Goal: Book appointment/travel/reservation

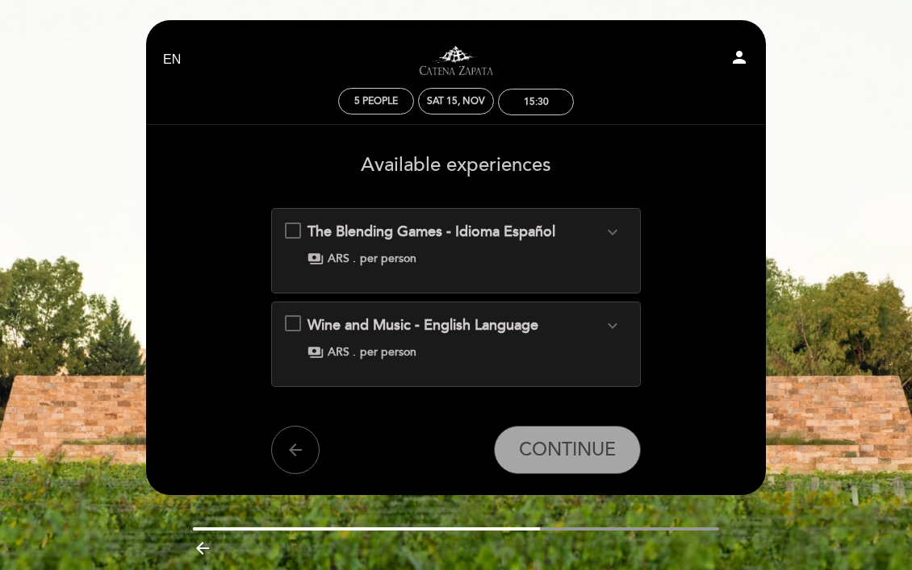
click at [422, 325] on span "Wine and Music - English Language" at bounding box center [422, 325] width 231 height 18
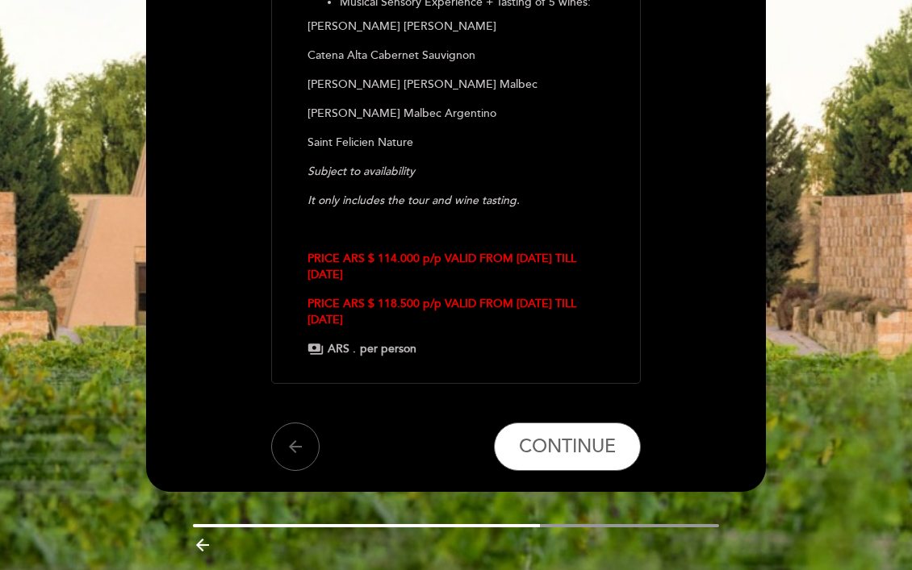
scroll to position [478, 0]
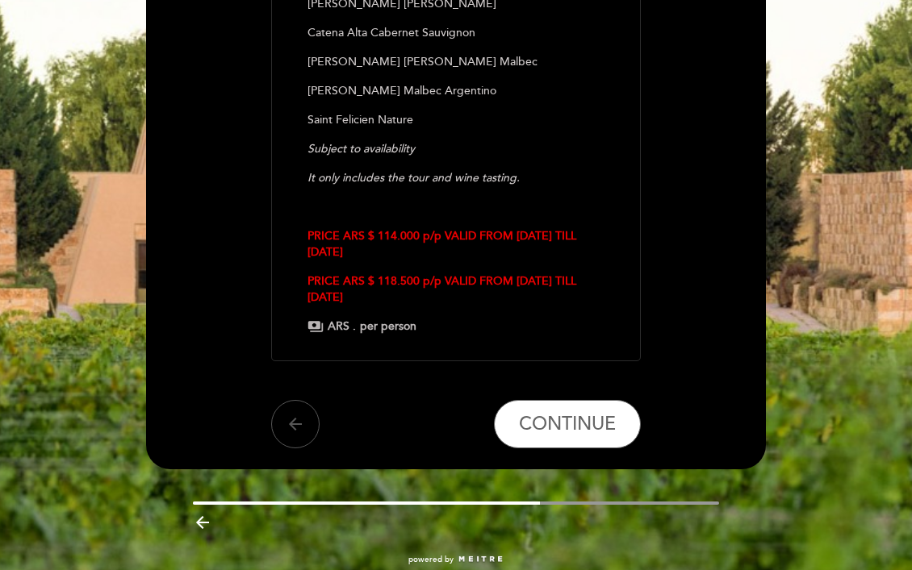
click at [290, 425] on icon "arrow_back" at bounding box center [295, 424] width 19 height 19
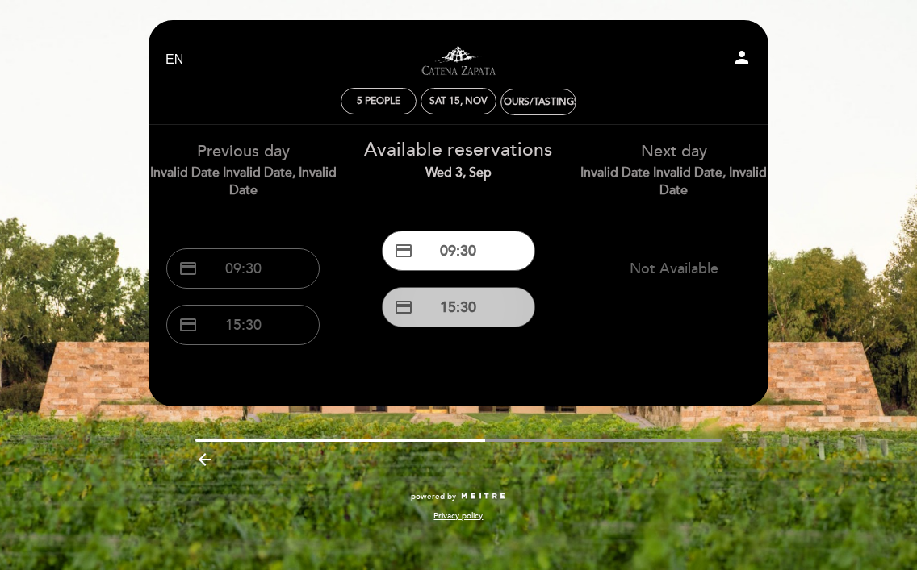
click at [476, 311] on button "credit_card 15:30" at bounding box center [458, 307] width 153 height 40
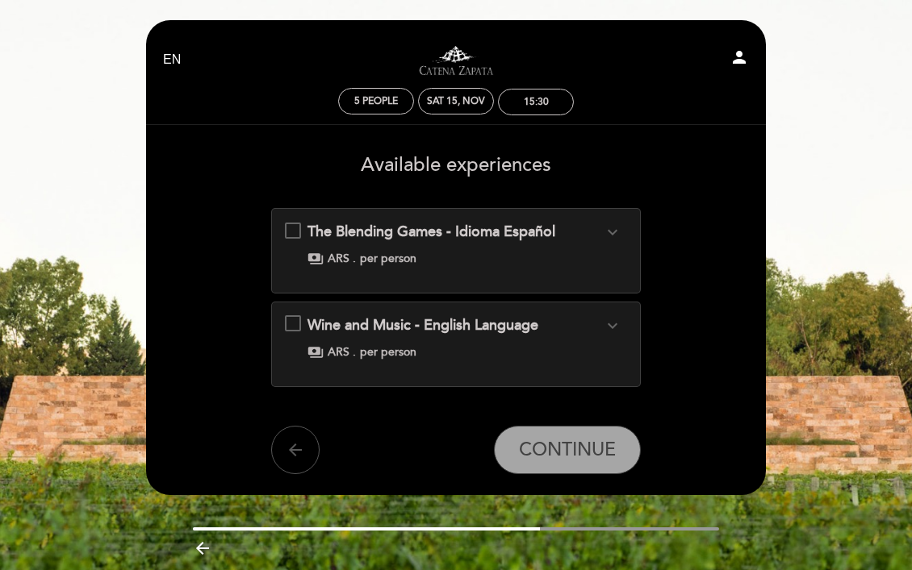
click at [286, 452] on icon "arrow_back" at bounding box center [295, 450] width 19 height 19
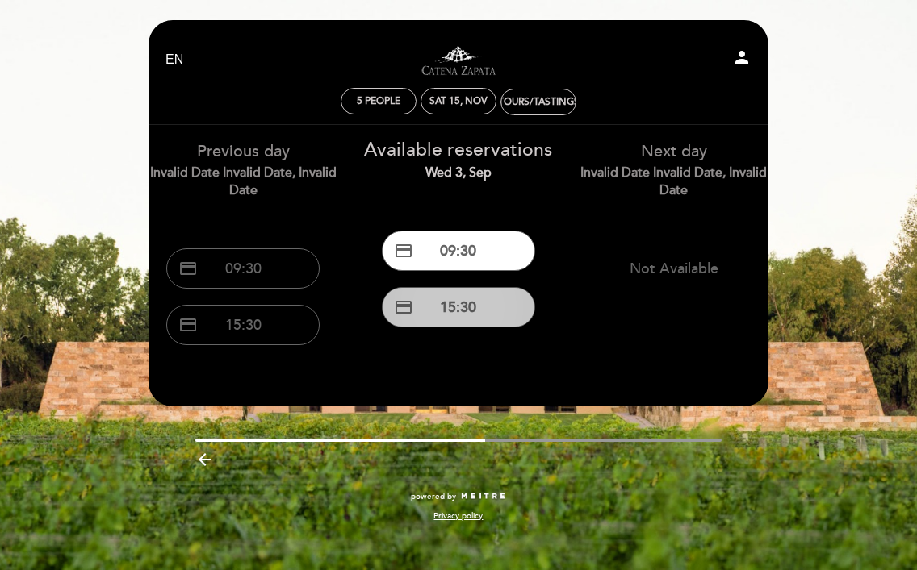
click at [452, 308] on button "credit_card 15:30" at bounding box center [458, 307] width 153 height 40
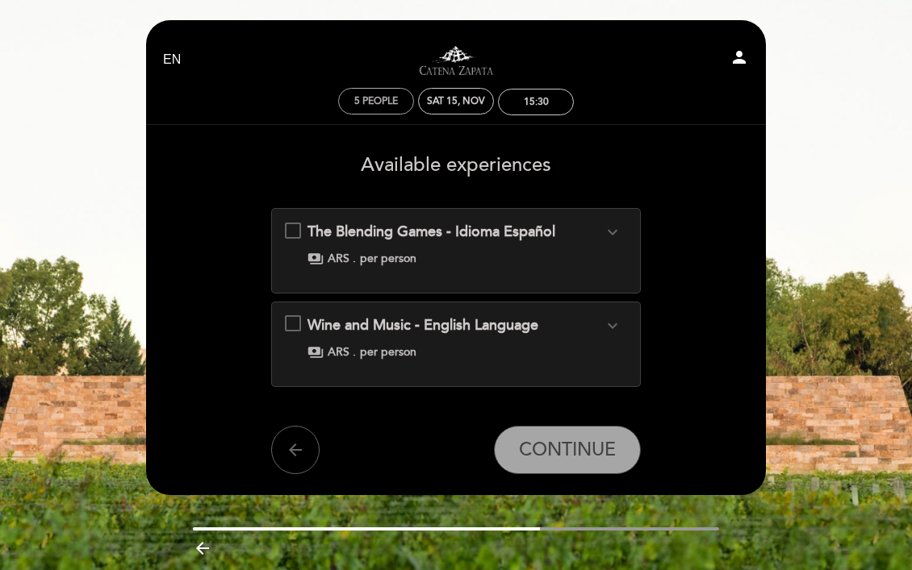
click at [395, 100] on span "5 people" at bounding box center [376, 101] width 44 height 12
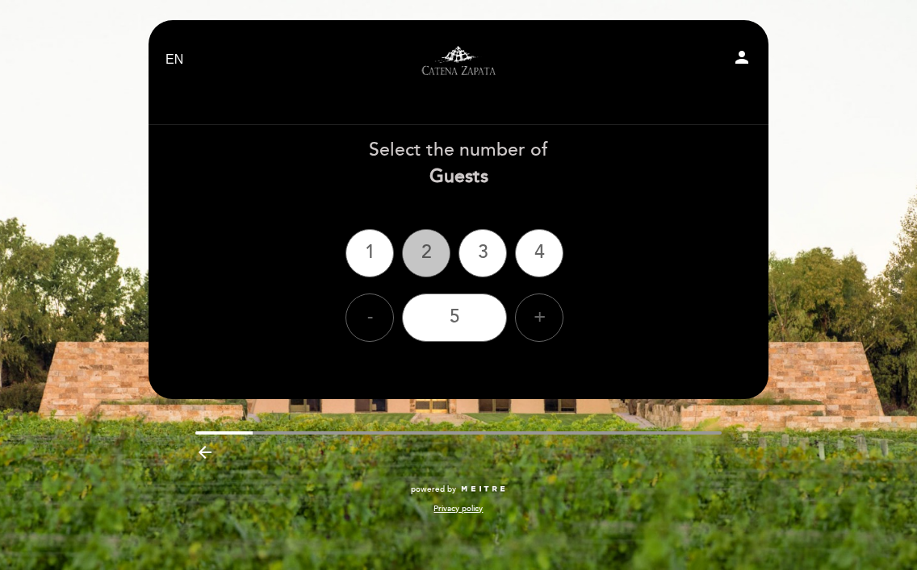
click at [425, 263] on div "2" at bounding box center [426, 253] width 48 height 48
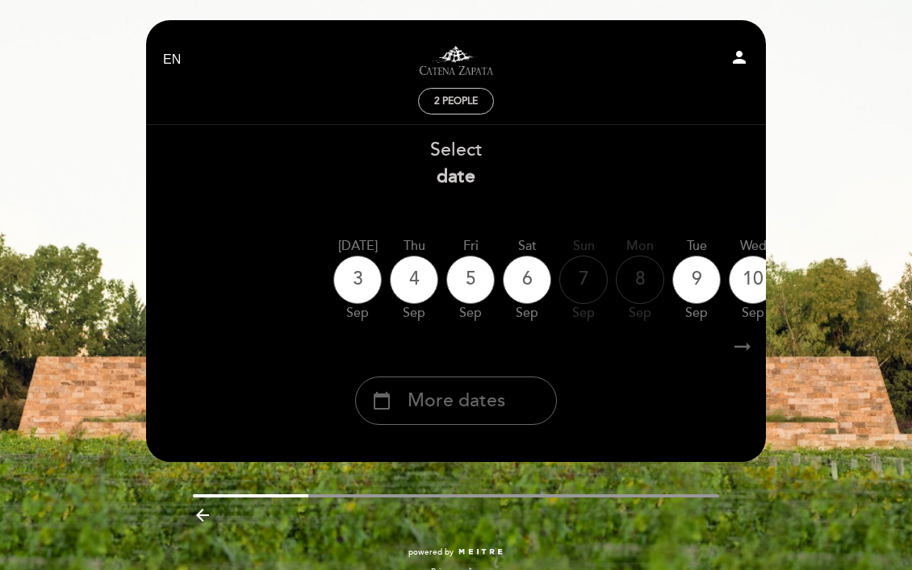
click at [422, 402] on span "More dates" at bounding box center [456, 401] width 98 height 27
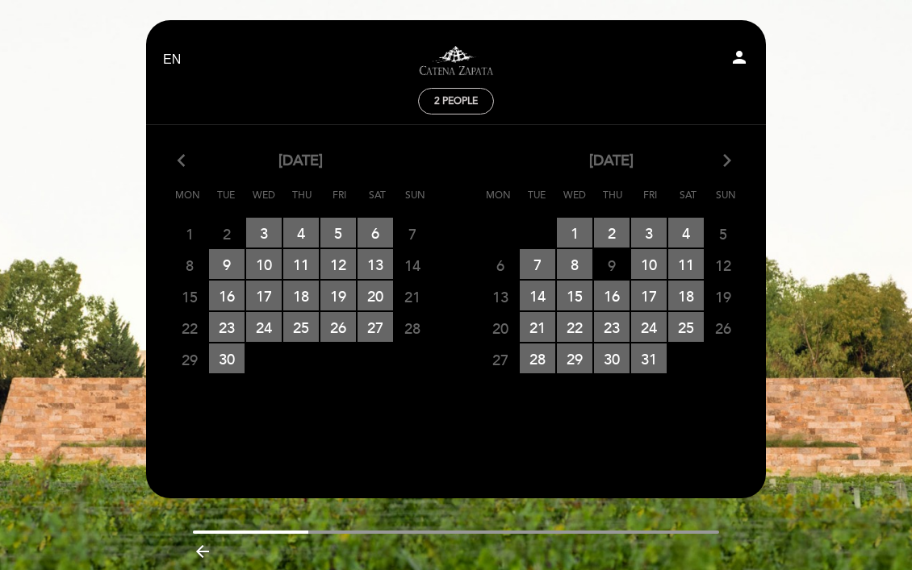
click at [725, 161] on icon "arrow_forward_ios" at bounding box center [727, 161] width 15 height 21
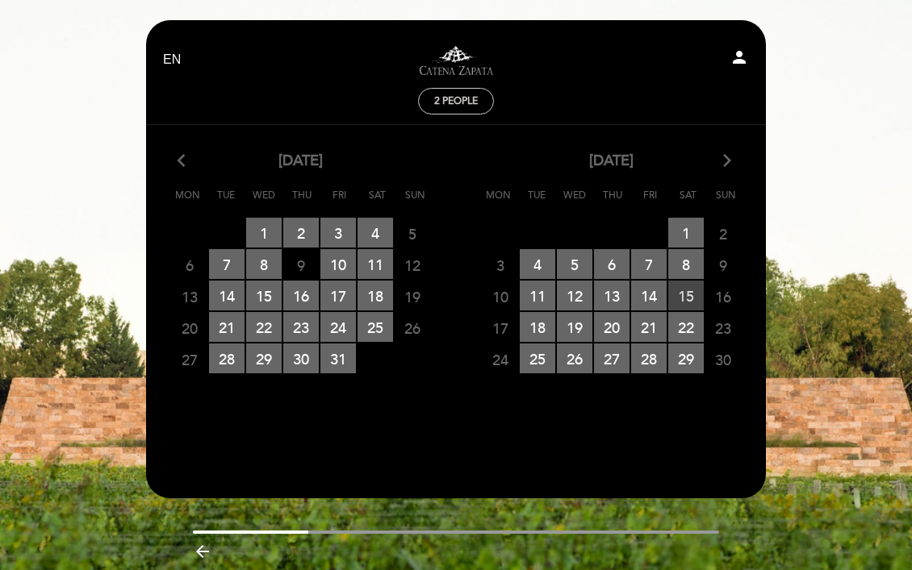
click at [686, 296] on span "15 RESERVATIONS AVAILABLE" at bounding box center [686, 296] width 36 height 30
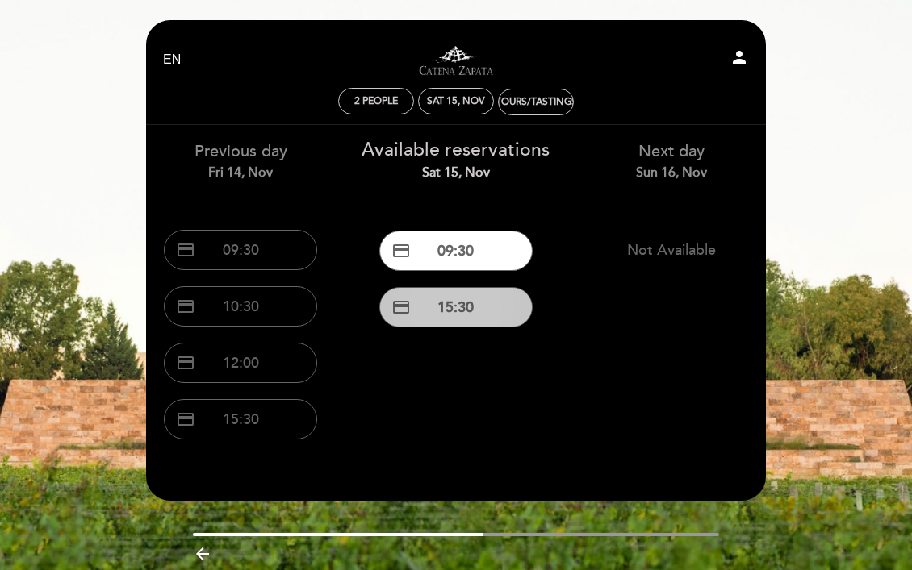
click at [491, 310] on button "credit_card 15:30" at bounding box center [455, 307] width 153 height 40
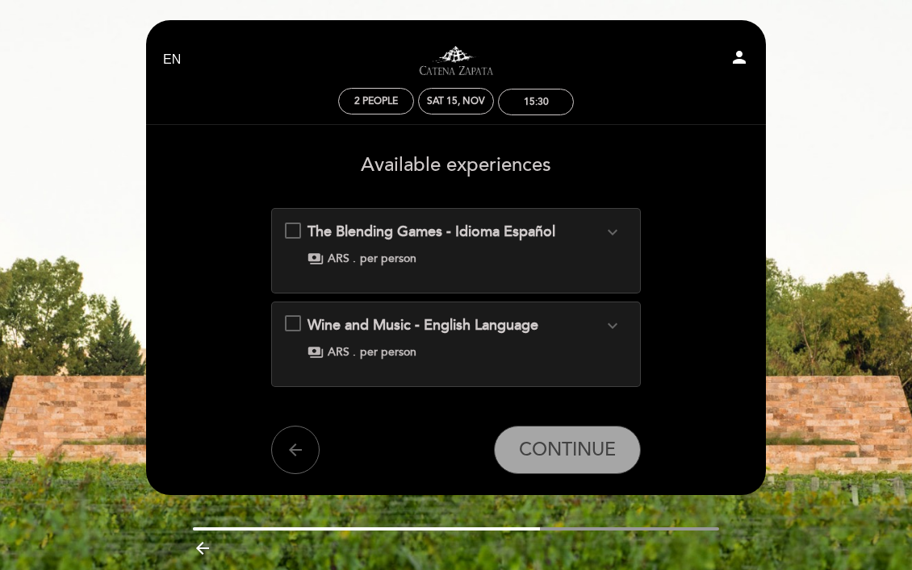
click at [296, 228] on div "The Blending Games - Idioma Español expand_more Blending wine, just like creati…" at bounding box center [456, 244] width 343 height 45
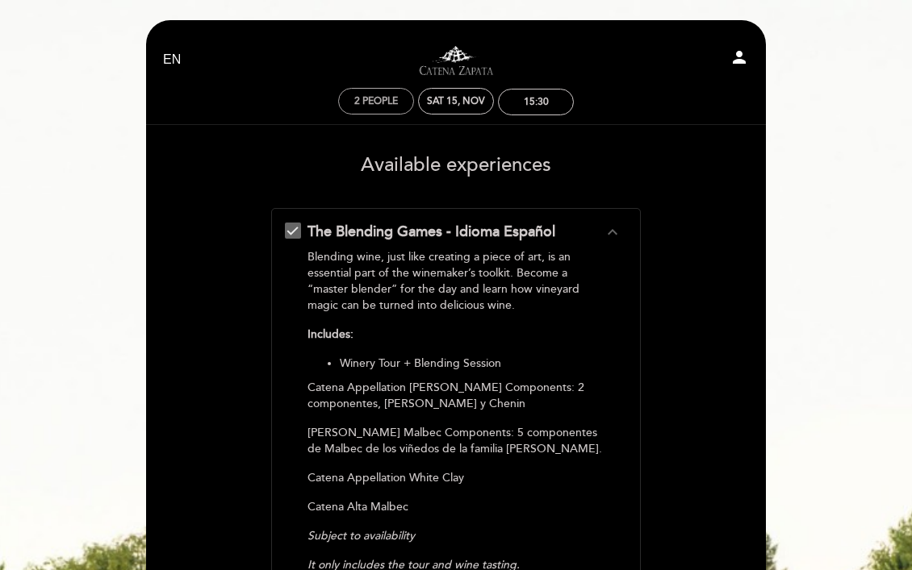
click at [388, 108] on div "2 people" at bounding box center [376, 101] width 74 height 25
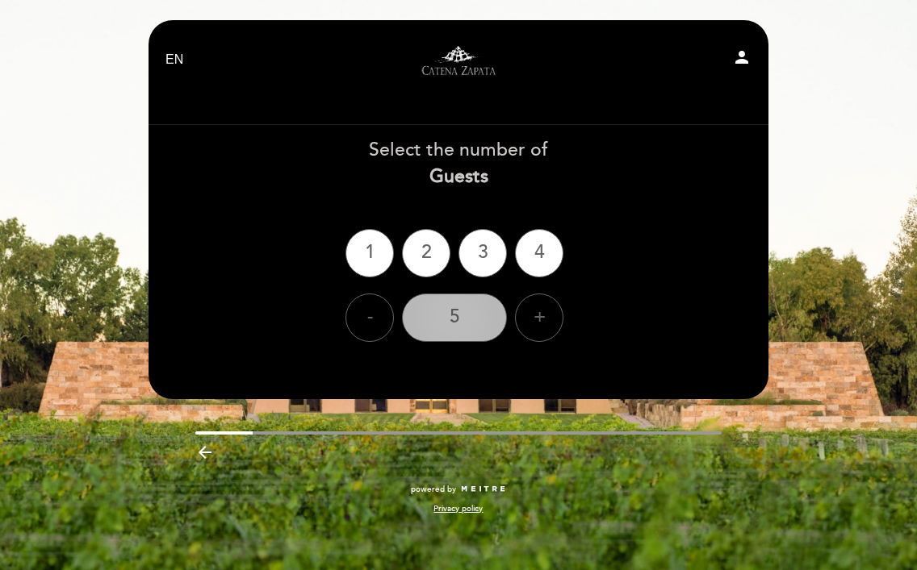
click at [457, 311] on div "5" at bounding box center [454, 318] width 105 height 48
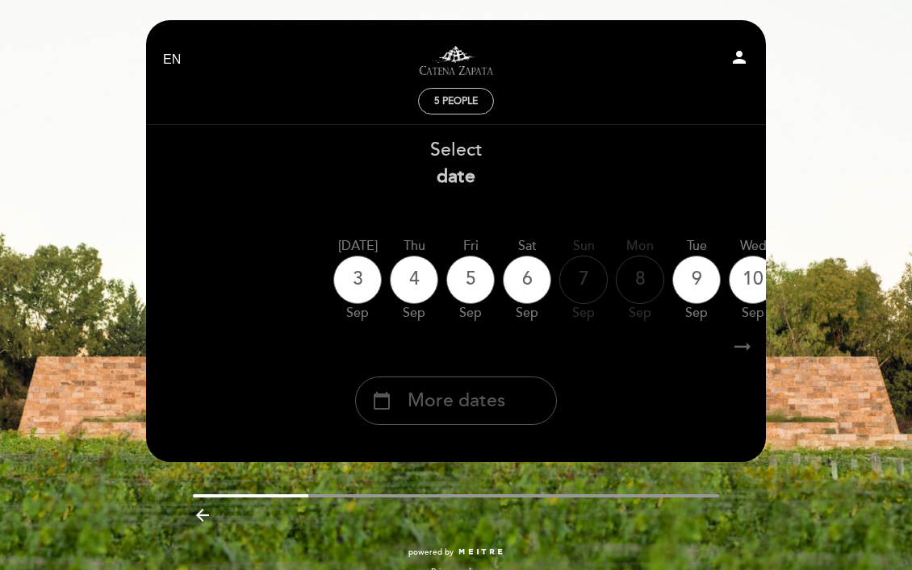
click at [446, 402] on span "More dates" at bounding box center [456, 401] width 98 height 27
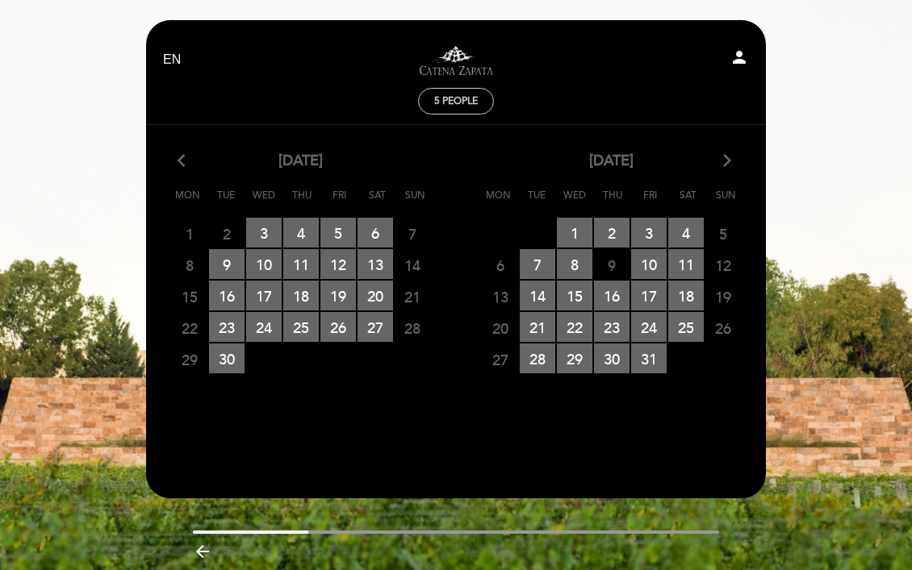
click at [726, 159] on icon "arrow_forward_ios" at bounding box center [727, 161] width 15 height 21
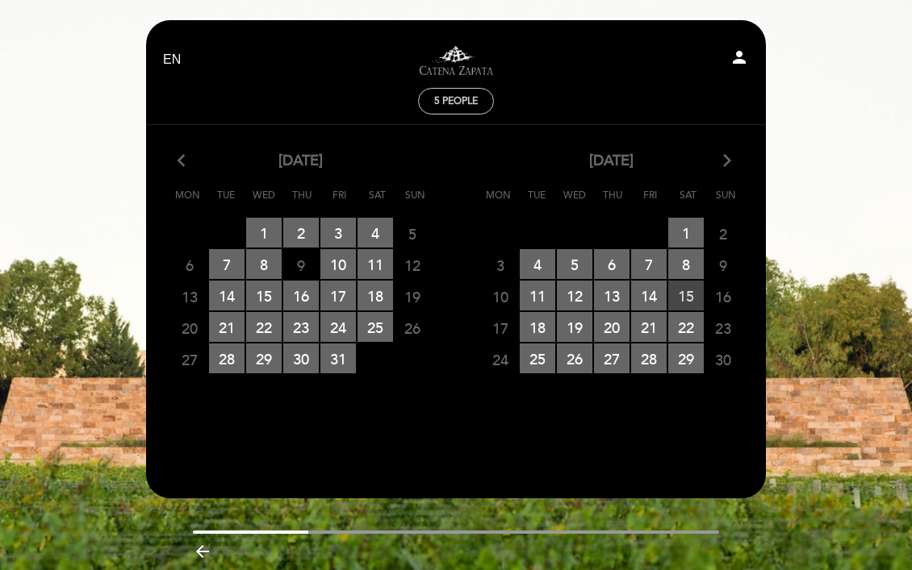
click at [686, 296] on span "15 RESERVATIONS AVAILABLE" at bounding box center [686, 296] width 36 height 30
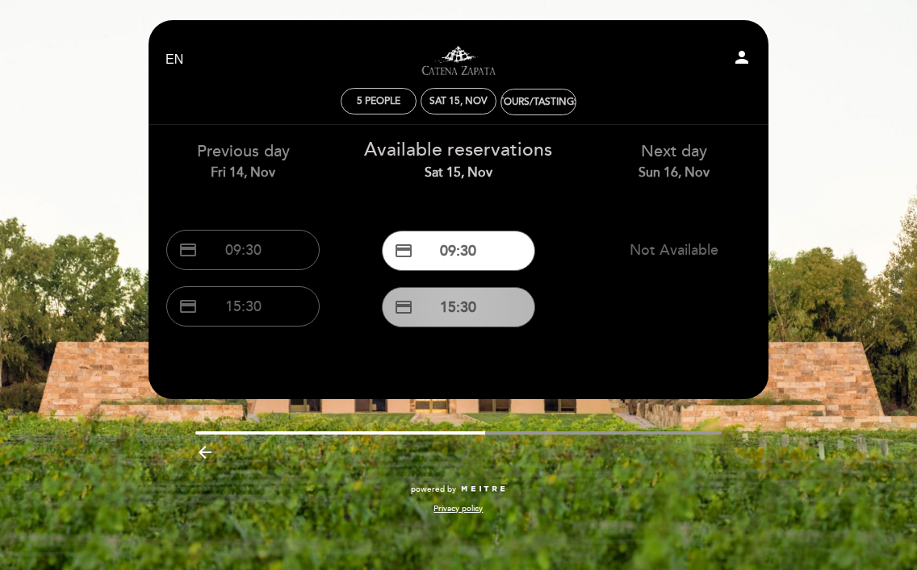
click at [453, 304] on button "credit_card 15:30" at bounding box center [458, 307] width 153 height 40
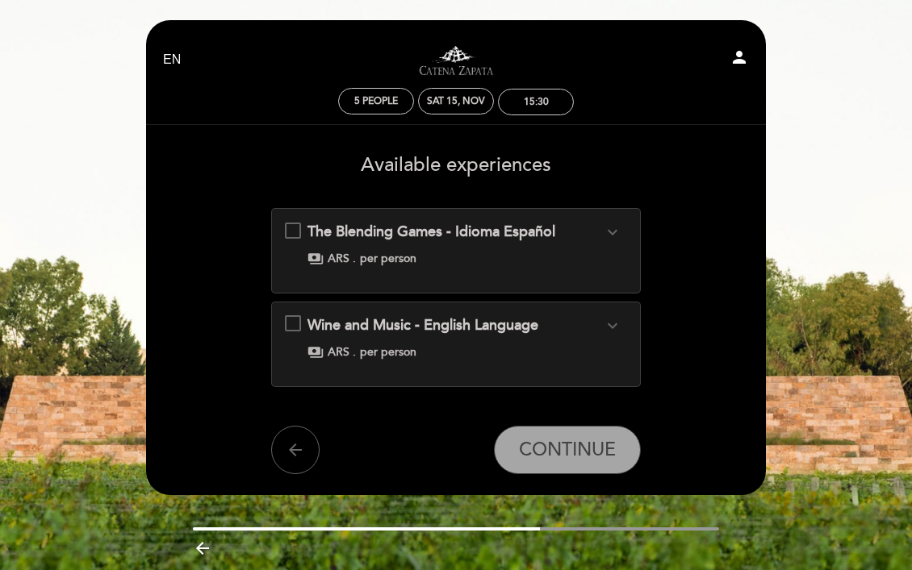
click at [402, 334] on div "Wine and Music - English Language expand_more" at bounding box center [455, 325] width 296 height 21
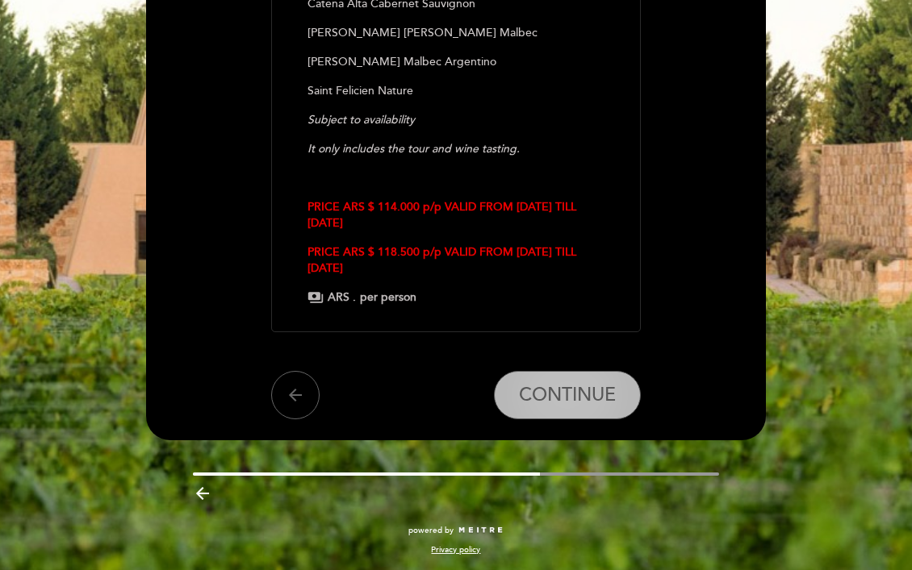
scroll to position [506, 0]
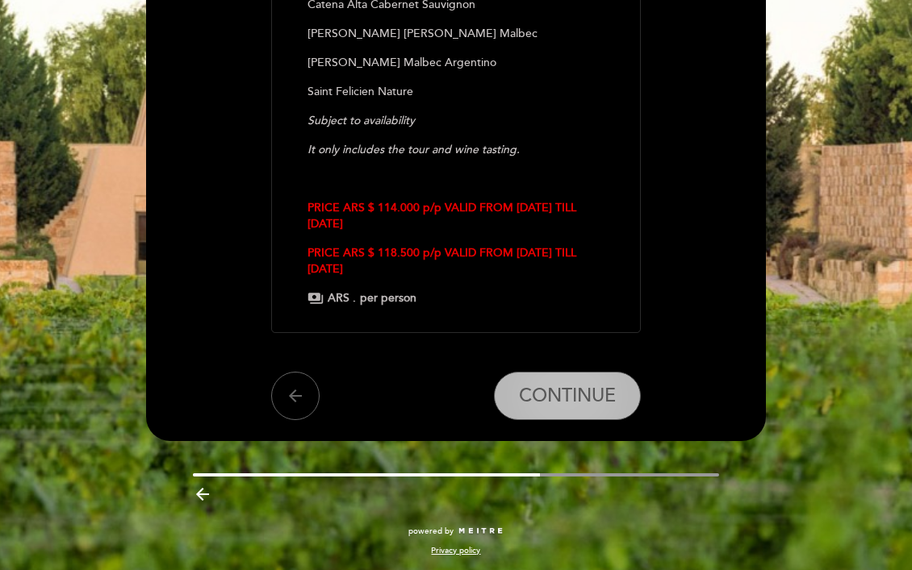
click at [531, 380] on button "CONTINUE" at bounding box center [567, 396] width 147 height 48
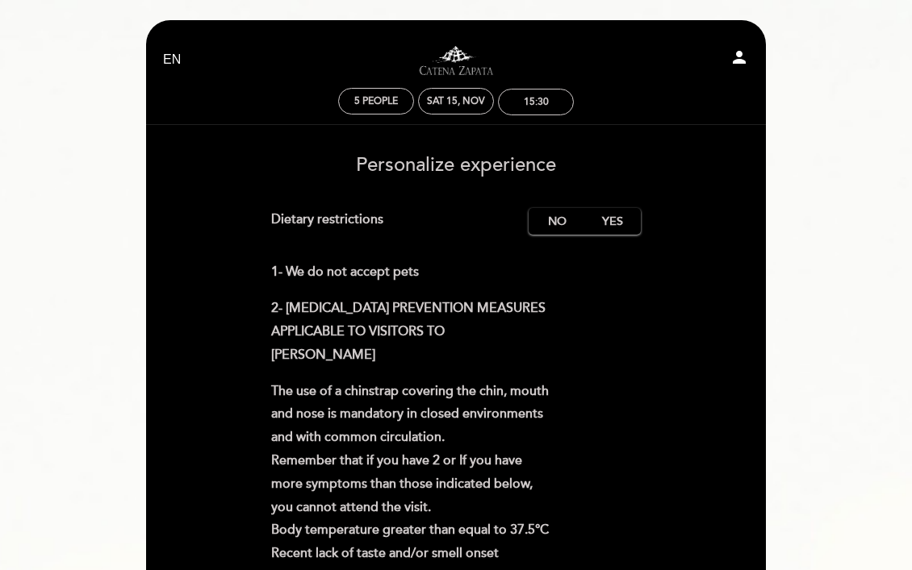
scroll to position [8, 0]
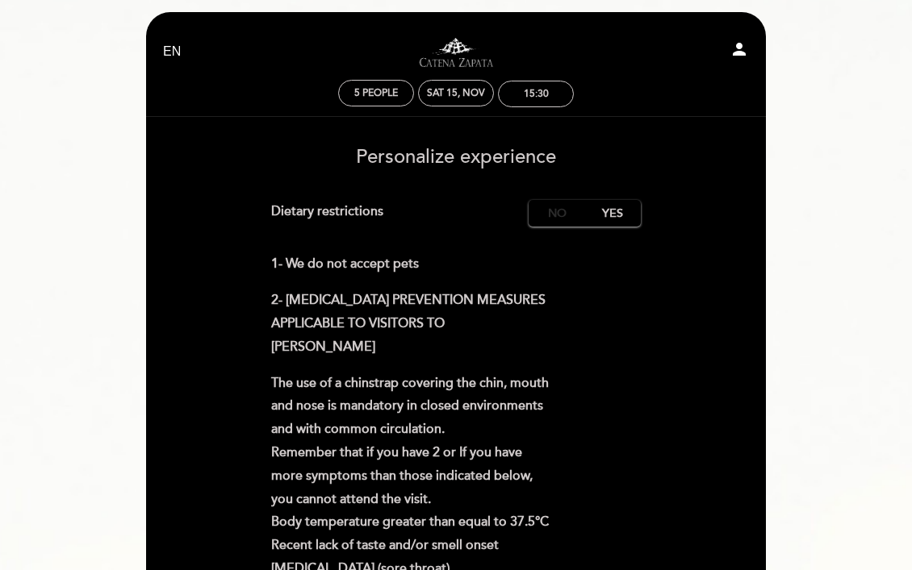
click at [555, 209] on label "No" at bounding box center [557, 213] width 56 height 27
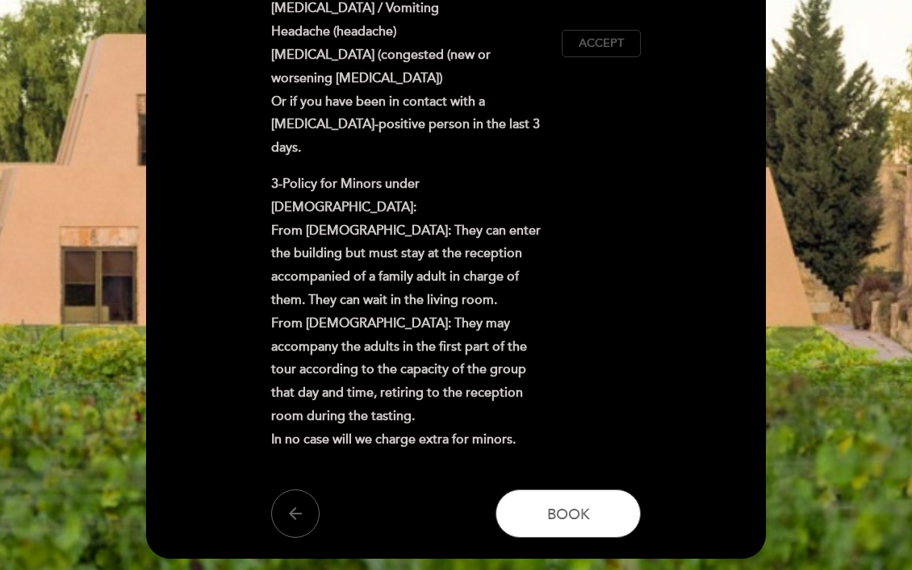
scroll to position [636, 0]
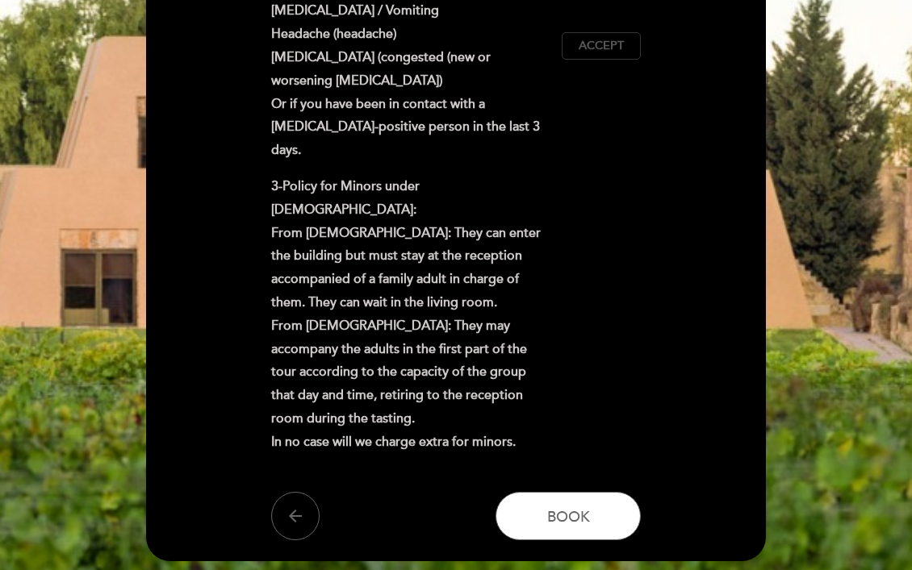
click at [589, 55] on span "Accept" at bounding box center [601, 46] width 45 height 17
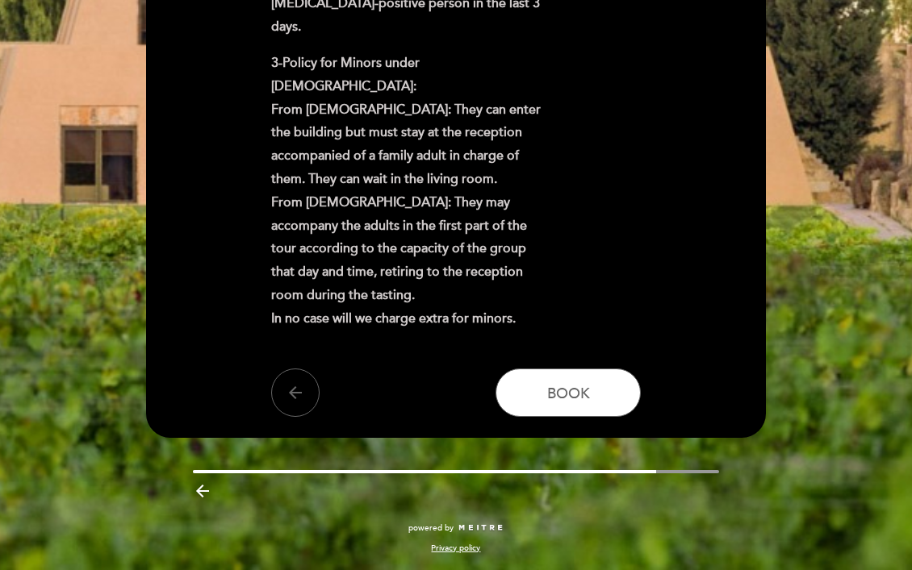
scroll to position [804, 0]
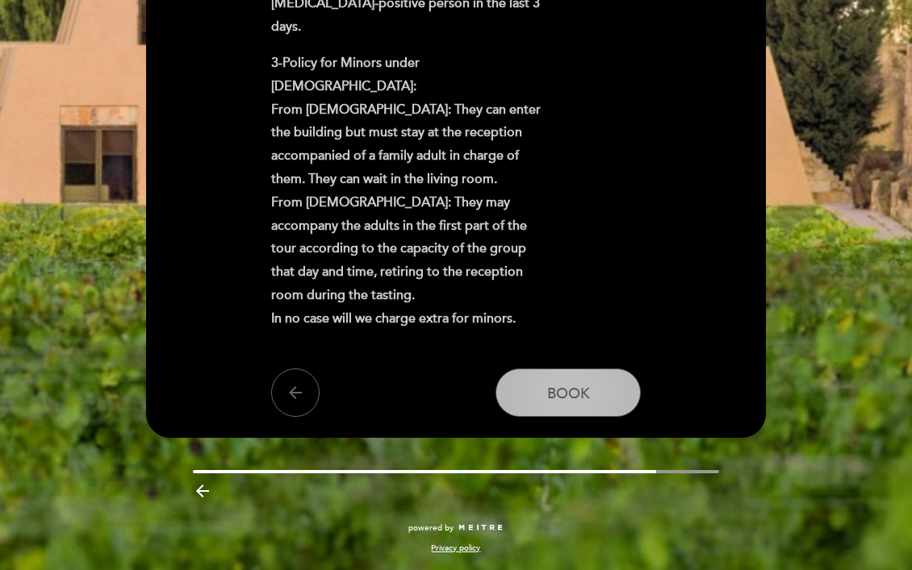
click at [555, 392] on span "Book" at bounding box center [568, 394] width 43 height 18
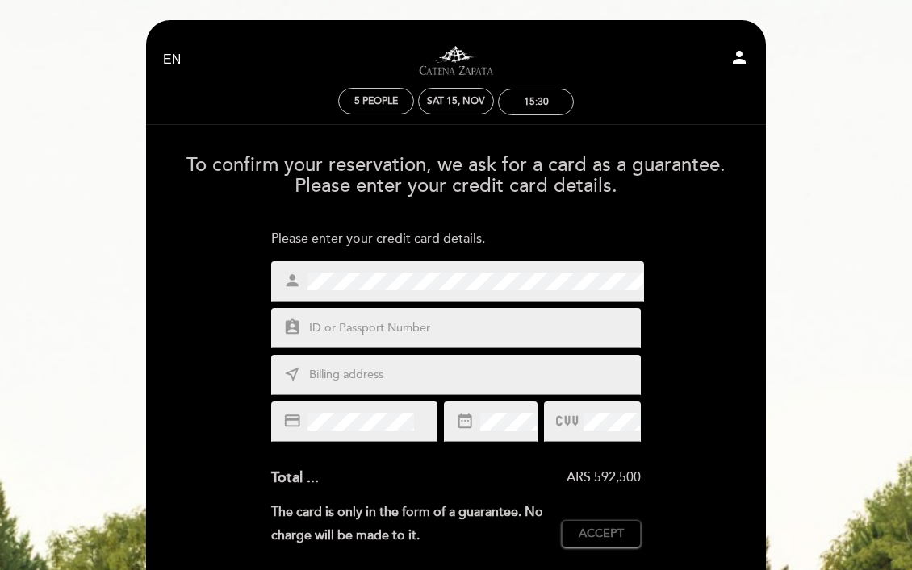
scroll to position [0, 0]
click at [341, 336] on div "assignment_ind" at bounding box center [456, 328] width 370 height 40
click at [348, 324] on input "text" at bounding box center [475, 329] width 336 height 19
type input "20.299.758"
click at [323, 375] on input "text" at bounding box center [475, 375] width 336 height 19
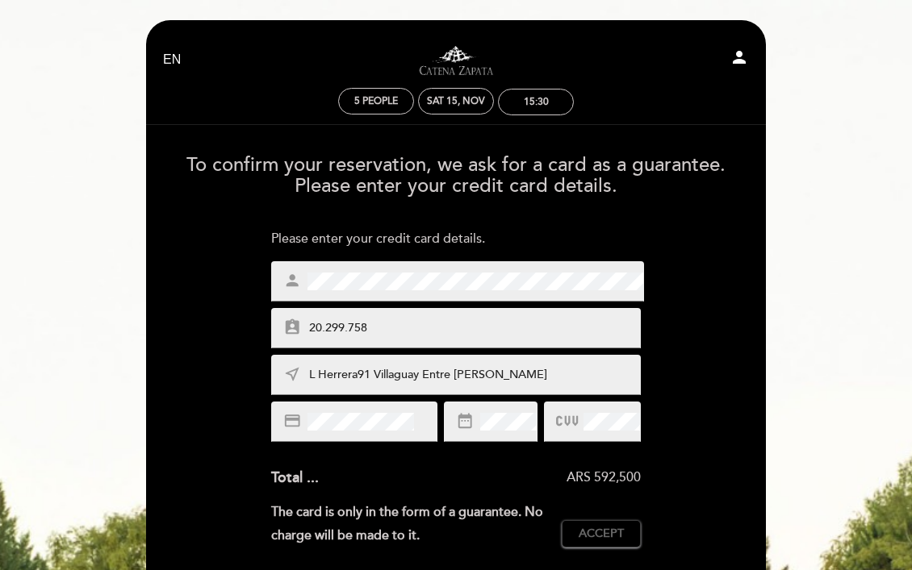
type input "L Herrera91 Villaguay Entre [PERSON_NAME]"
click at [492, 430] on div "date_range" at bounding box center [491, 422] width 94 height 40
click at [575, 423] on icon at bounding box center [567, 421] width 22 height 27
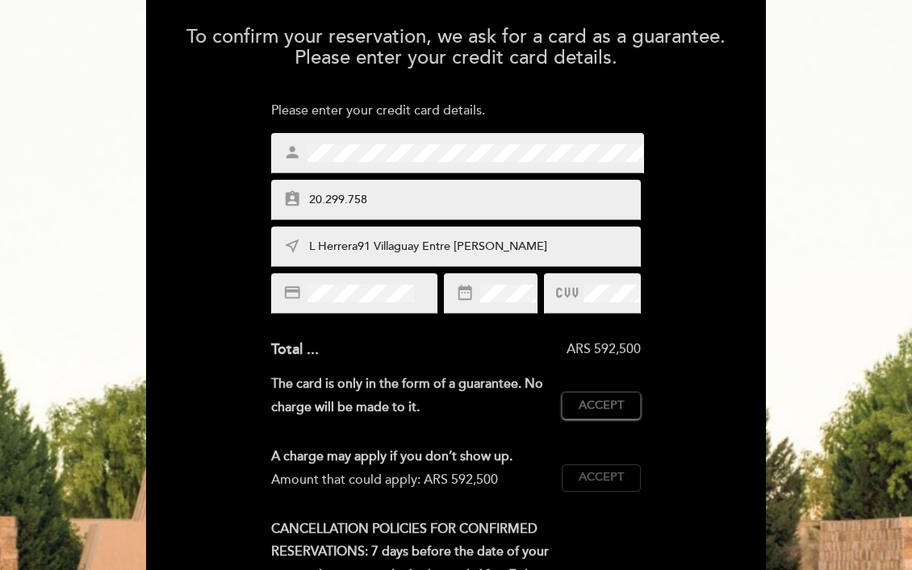
scroll to position [139, 0]
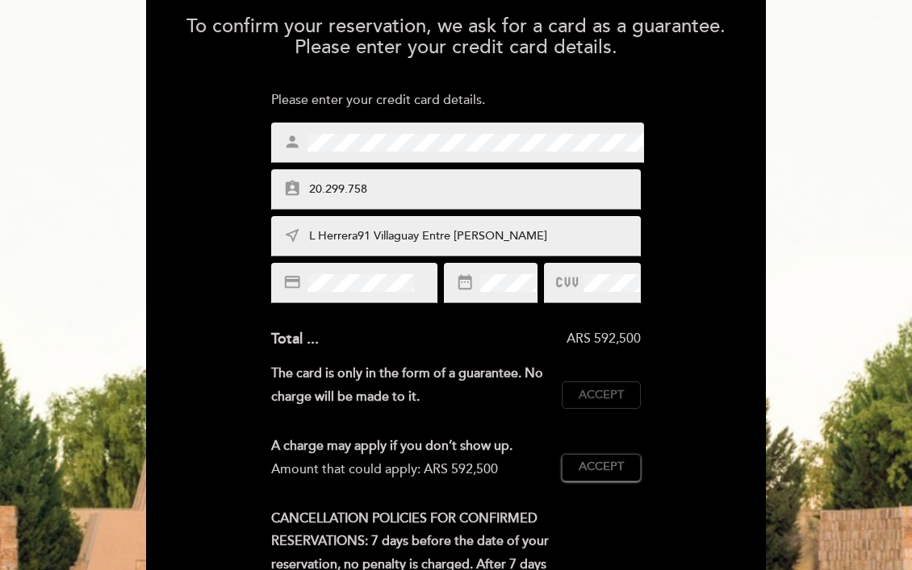
click at [604, 382] on button "Accept Accepted" at bounding box center [601, 395] width 79 height 27
click at [604, 465] on span "Accept" at bounding box center [601, 467] width 45 height 17
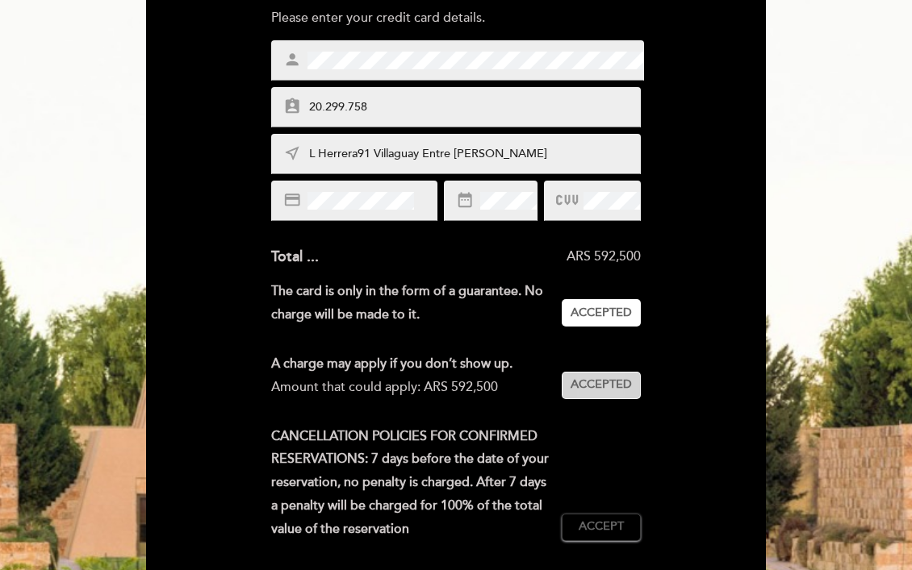
scroll to position [427, 0]
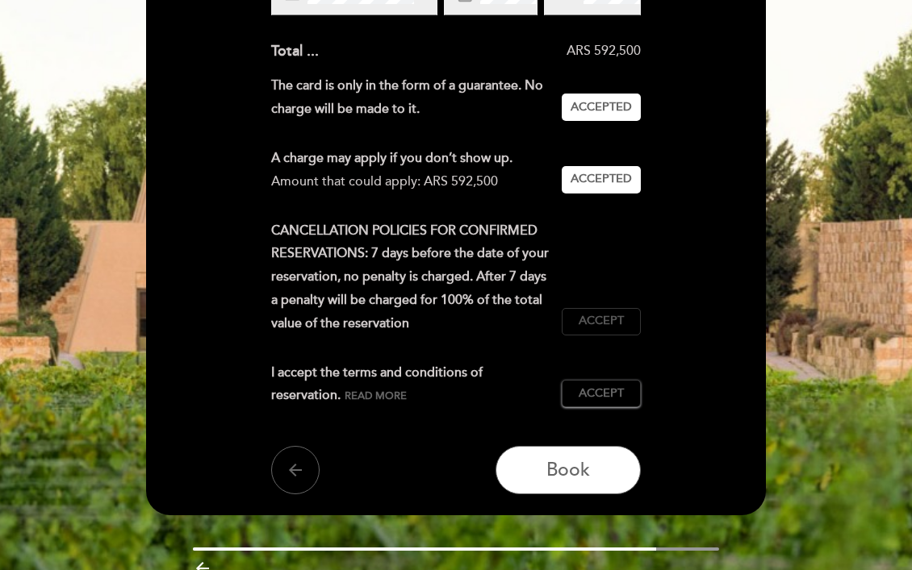
click at [610, 330] on span "Accept" at bounding box center [601, 321] width 45 height 17
click at [608, 403] on span "Accept" at bounding box center [601, 394] width 45 height 17
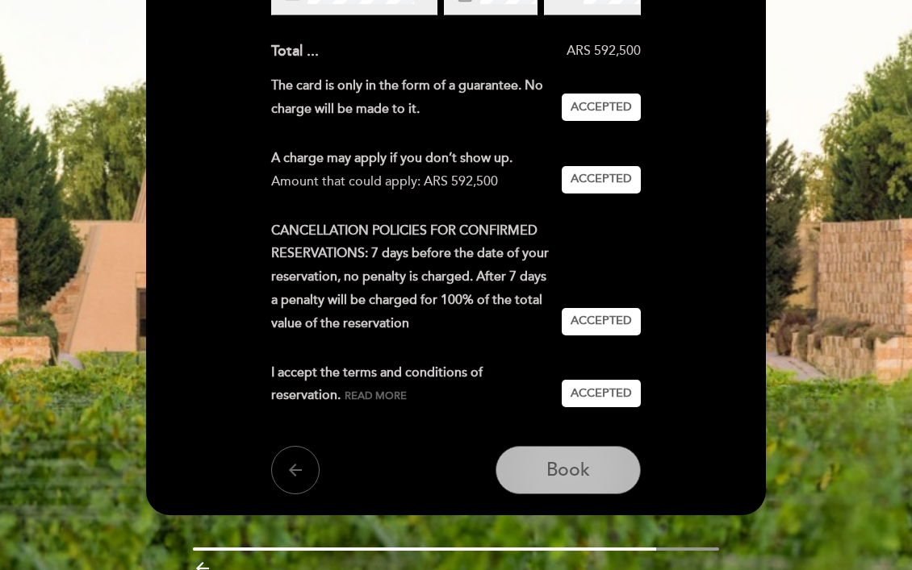
click at [568, 482] on span "Book" at bounding box center [568, 470] width 44 height 23
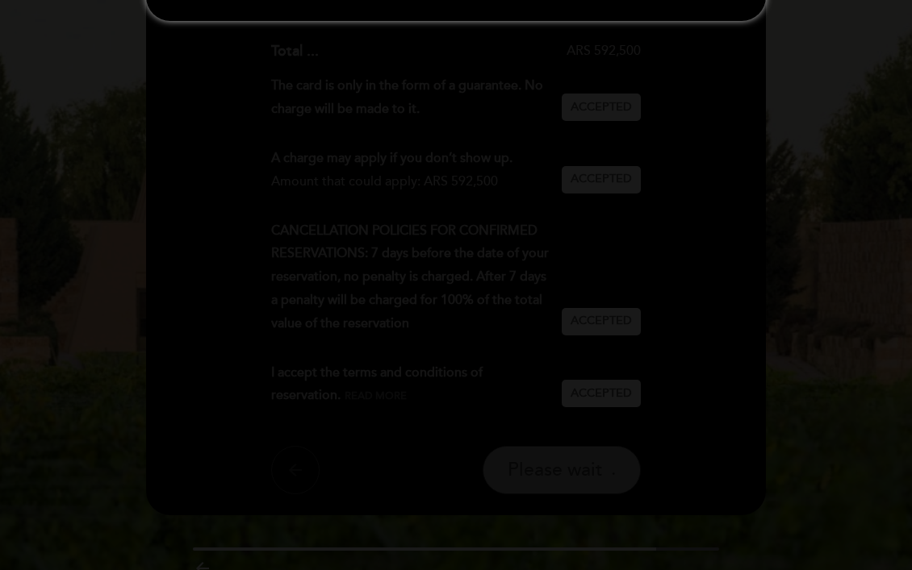
scroll to position [0, 0]
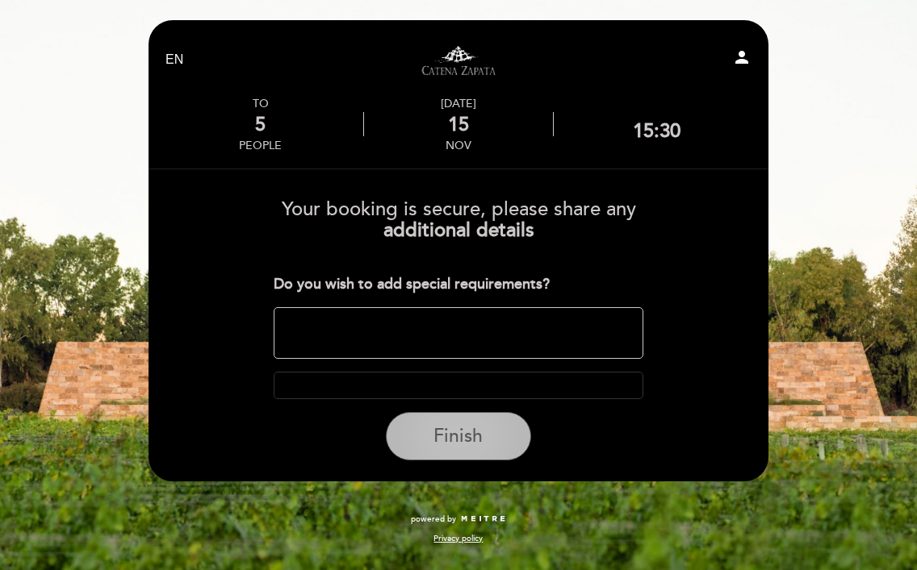
click at [467, 435] on span "Finish" at bounding box center [457, 436] width 49 height 23
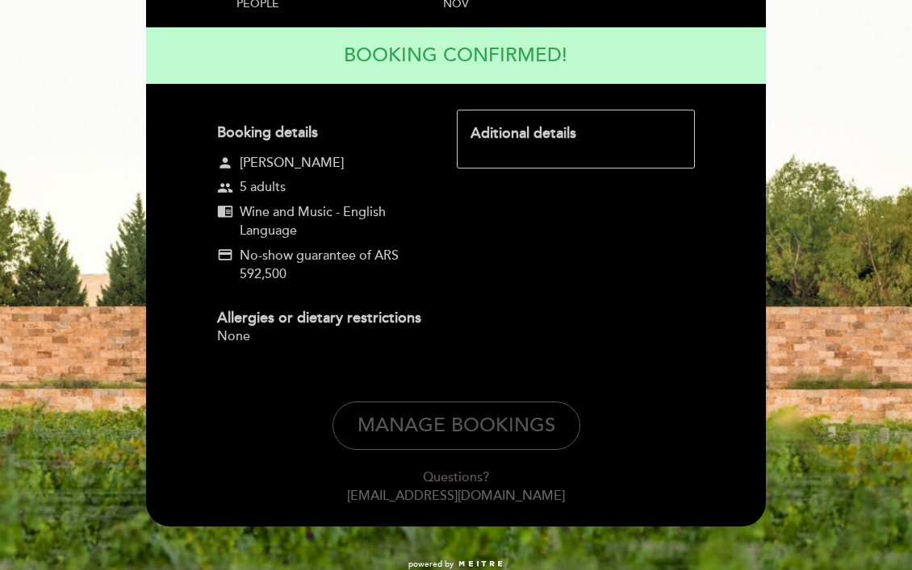
scroll to position [146, 0]
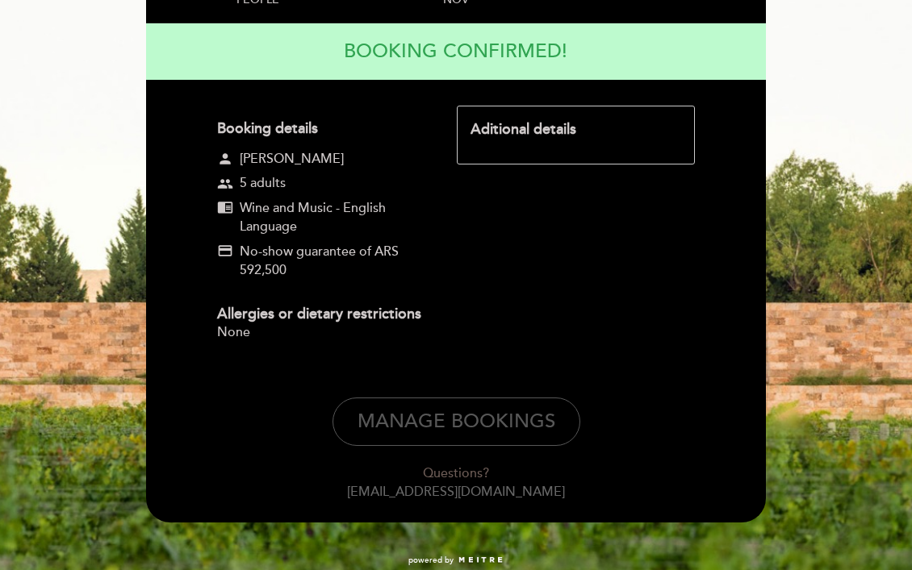
click at [467, 435] on button "Manage Bookings" at bounding box center [456, 422] width 248 height 48
